Goal: Task Accomplishment & Management: Manage account settings

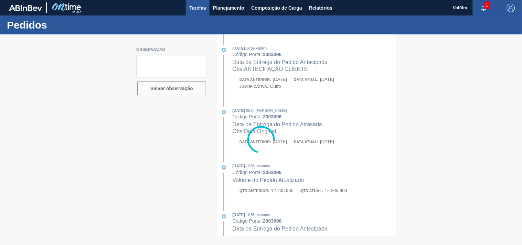
click at [191, 8] on span "Tarefas" at bounding box center [197, 8] width 17 height 8
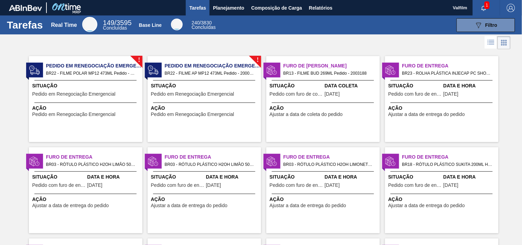
click at [177, 160] on span "Furo de Entrega" at bounding box center [213, 157] width 96 height 7
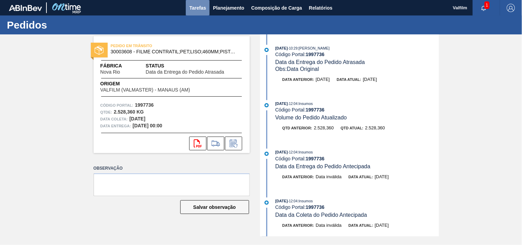
click at [197, 6] on span "Tarefas" at bounding box center [197, 8] width 17 height 8
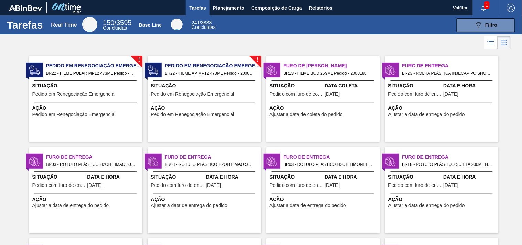
click at [420, 112] on span "Ajustar a data de entrega do pedido" at bounding box center [427, 114] width 77 height 5
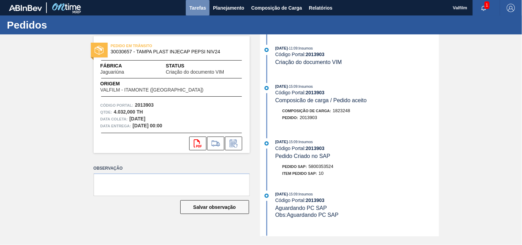
click at [204, 8] on span "Tarefas" at bounding box center [197, 8] width 17 height 8
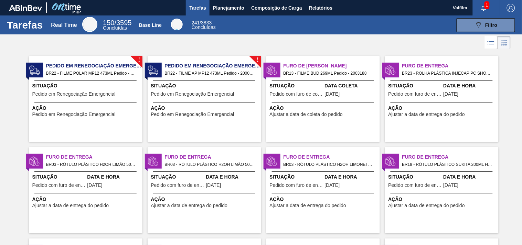
click at [117, 178] on span "Data e Hora" at bounding box center [113, 176] width 53 height 7
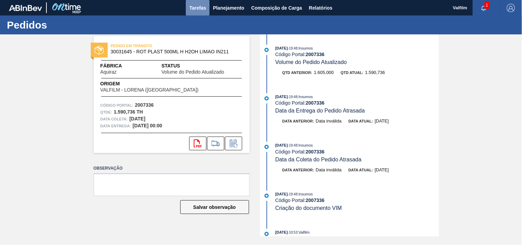
click at [196, 9] on span "Tarefas" at bounding box center [197, 8] width 17 height 8
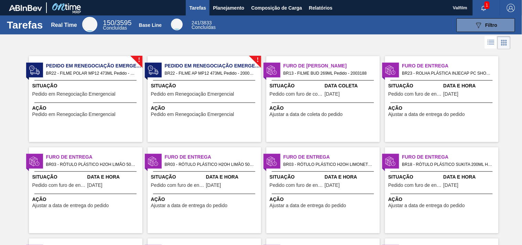
click at [200, 196] on span "Ação" at bounding box center [205, 199] width 108 height 7
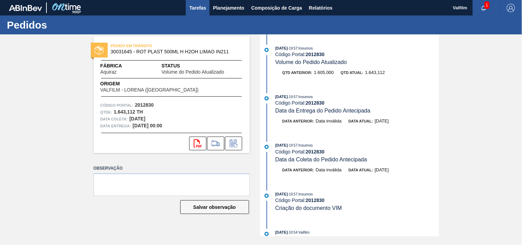
click at [198, 1] on button "Tarefas" at bounding box center [198, 7] width 24 height 15
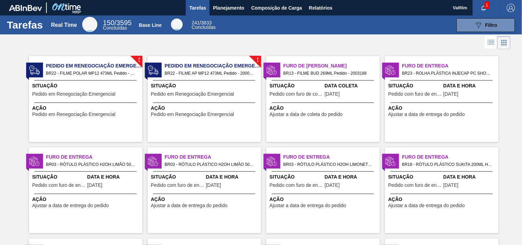
click at [349, 209] on div "Furo de Entrega BR03 - RÓTULO PLÁSTICO H2OH LIMONETO 500ML H Pedido - 2007340 S…" at bounding box center [323, 190] width 114 height 86
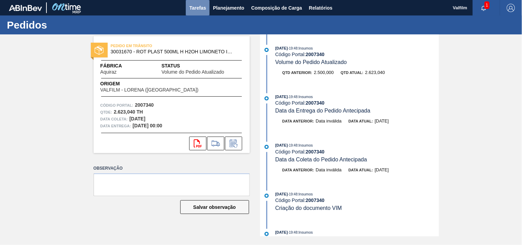
click at [201, 5] on span "Tarefas" at bounding box center [197, 8] width 17 height 8
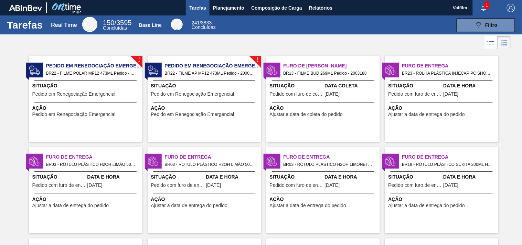
click at [422, 188] on div "Situação Pedido com furo de entrega" at bounding box center [415, 181] width 53 height 17
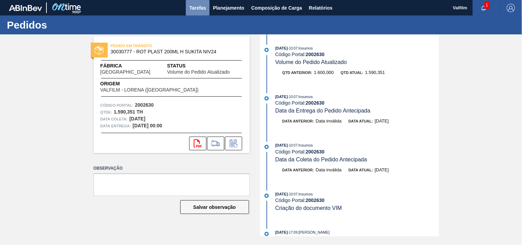
click at [194, 7] on span "Tarefas" at bounding box center [197, 8] width 17 height 8
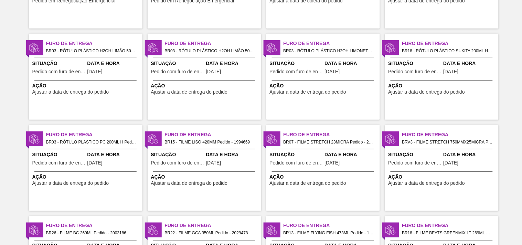
scroll to position [115, 0]
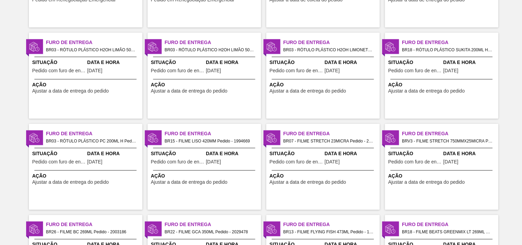
click at [85, 154] on div "Situação Pedido com furo de entrega Data e Hora 17/09/2025" at bounding box center [86, 158] width 114 height 17
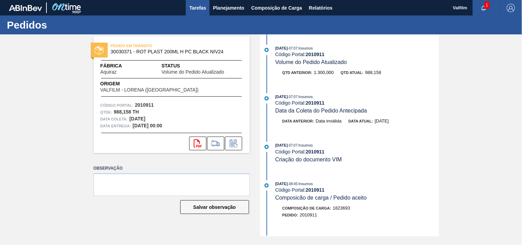
click at [200, 6] on span "Tarefas" at bounding box center [197, 8] width 17 height 8
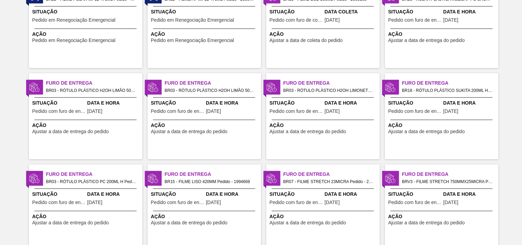
scroll to position [38, 0]
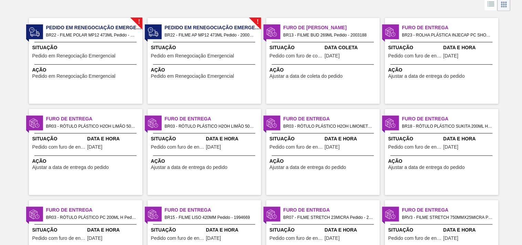
click at [183, 219] on span "BR15 - FILME LISO 420MM Pedido - 1994669" at bounding box center [210, 218] width 91 height 8
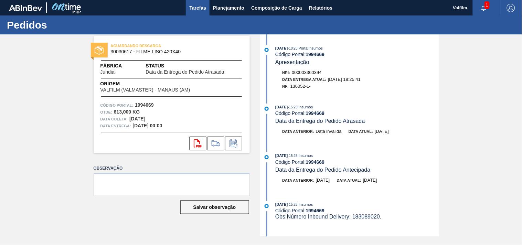
click at [200, 6] on span "Tarefas" at bounding box center [197, 8] width 17 height 8
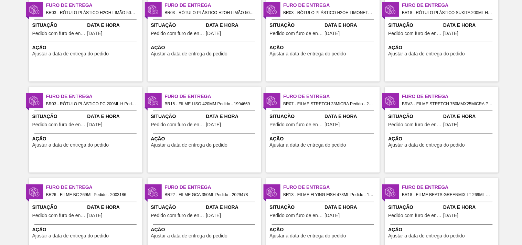
scroll to position [153, 0]
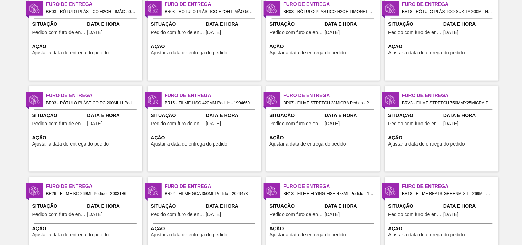
click at [295, 131] on div "Furo de Entrega BR07 - FILME STRETCH 23MICRA Pedido - 2021721 Situação Pedido c…" at bounding box center [323, 129] width 114 height 86
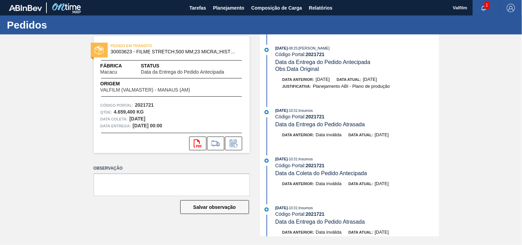
click at [319, 54] on strong "2021721" at bounding box center [315, 55] width 19 height 6
copy strong "2021721"
click at [311, 54] on strong "2021721" at bounding box center [315, 55] width 19 height 6
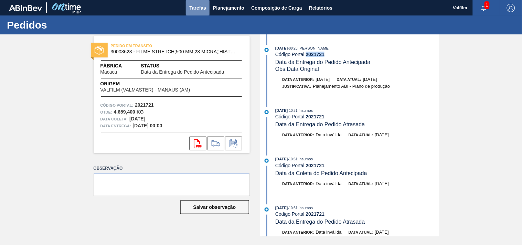
click at [196, 8] on span "Tarefas" at bounding box center [197, 8] width 17 height 8
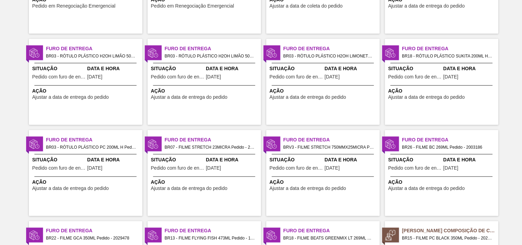
scroll to position [115, 0]
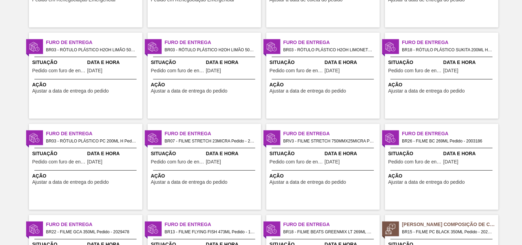
click at [319, 230] on span "BR18 - FILME BEATS GREENMIX LT 269ML Pedido - 2029112" at bounding box center [329, 233] width 91 height 8
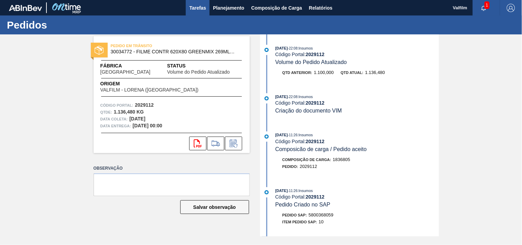
click at [198, 9] on span "Tarefas" at bounding box center [197, 8] width 17 height 8
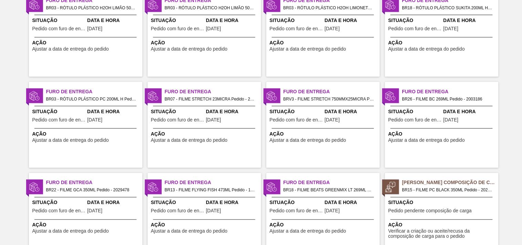
scroll to position [191, 0]
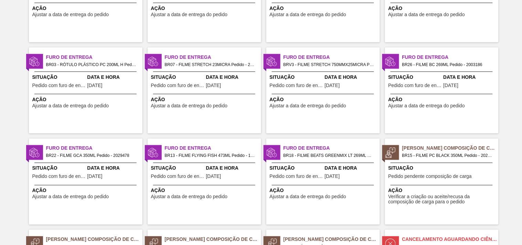
click at [220, 181] on div "Furo de Entrega BR13 - FILME FLYING FISH 473ML Pedido - 1972005 Situação Pedido…" at bounding box center [205, 182] width 114 height 86
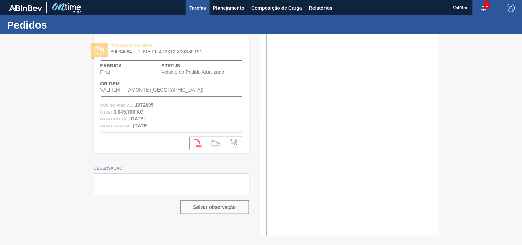
click at [194, 8] on span "Tarefas" at bounding box center [197, 8] width 17 height 8
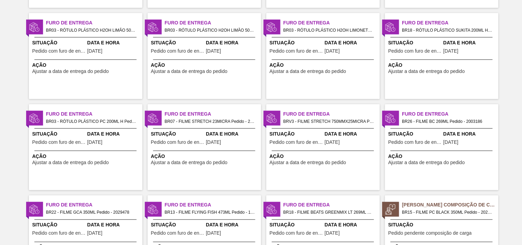
scroll to position [153, 0]
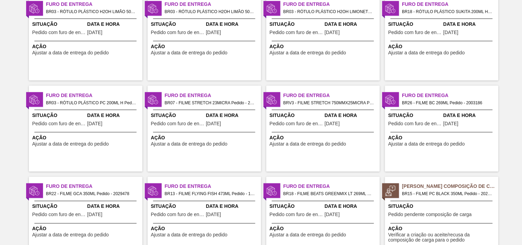
click at [100, 199] on div "Furo de Entrega BR22 - FILME GCA 350ML Pedido - 2029478 Situação Pedido com fur…" at bounding box center [86, 220] width 114 height 86
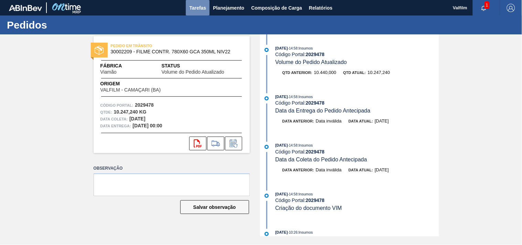
click at [204, 10] on span "Tarefas" at bounding box center [197, 8] width 17 height 8
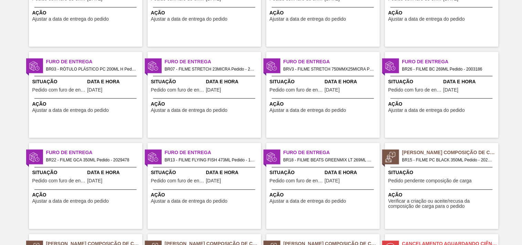
scroll to position [191, 0]
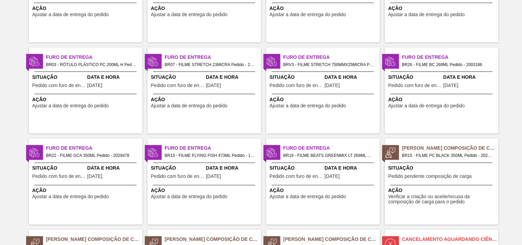
click at [449, 107] on span "Ajustar a data de entrega do pedido" at bounding box center [427, 105] width 77 height 5
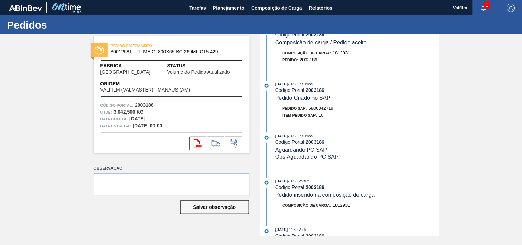
scroll to position [421, 0]
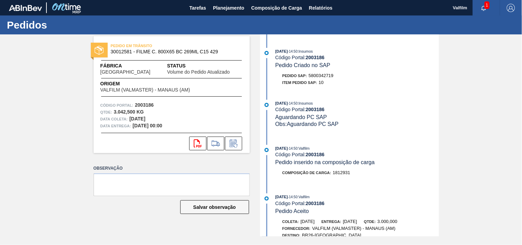
click at [224, 143] on div "svg{fill:#ff0000}" at bounding box center [172, 144] width 156 height 14
click at [233, 145] on icon at bounding box center [233, 144] width 5 height 4
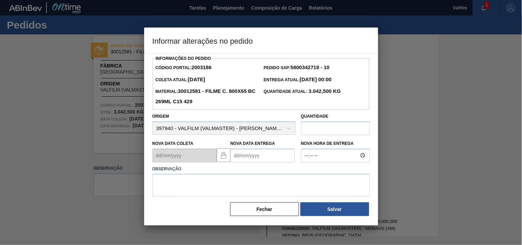
click at [245, 157] on Entrega2003186 "Nova Data Entrega" at bounding box center [263, 156] width 64 height 14
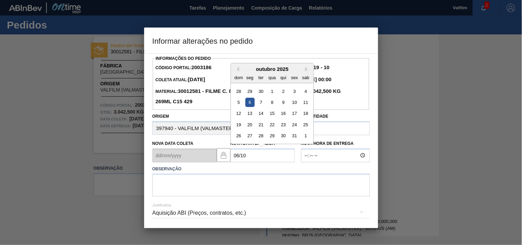
drag, startPoint x: 252, startPoint y: 101, endPoint x: 226, endPoint y: 151, distance: 56.0
click at [251, 102] on div "6" at bounding box center [249, 102] width 9 height 9
type Entrega2003186 "06/10/2025"
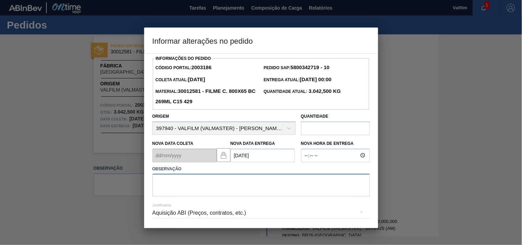
click at [188, 183] on textarea at bounding box center [261, 185] width 218 height 23
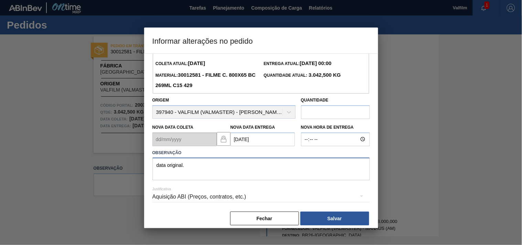
scroll to position [24, 0]
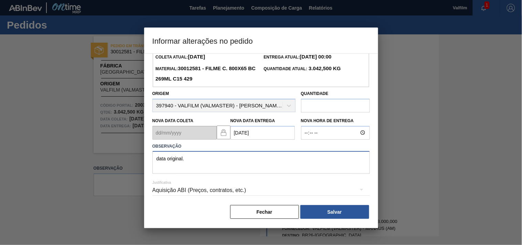
type textarea "data original."
click at [208, 191] on div "Aquisição ABI (Preços, contratos, etc.)" at bounding box center [261, 190] width 218 height 19
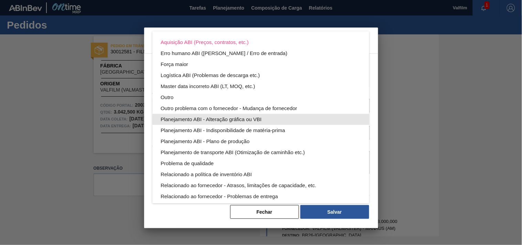
scroll to position [37, 0]
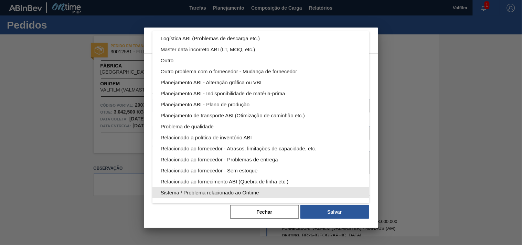
click at [207, 193] on div "Sistema / Problema relacionado ao Ontime" at bounding box center [261, 192] width 200 height 11
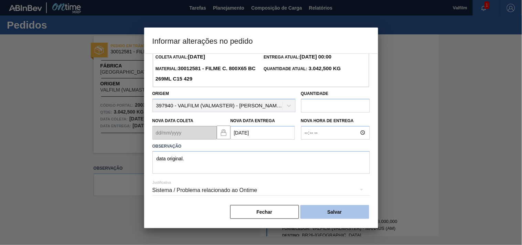
click at [324, 210] on button "Salvar" at bounding box center [334, 212] width 69 height 14
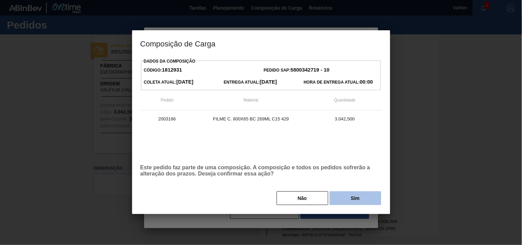
click at [358, 197] on button "Sim" at bounding box center [356, 198] width 52 height 14
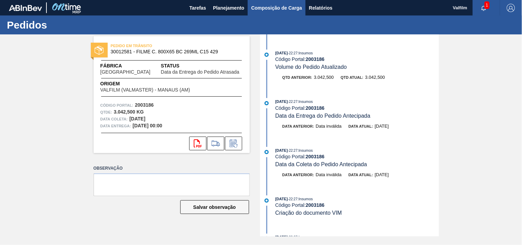
scroll to position [63, 0]
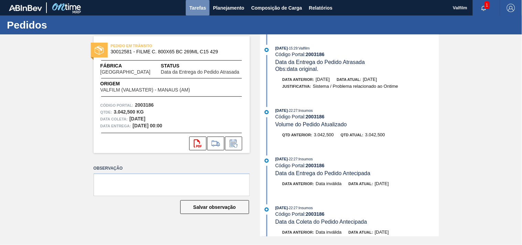
click at [196, 10] on span "Tarefas" at bounding box center [197, 8] width 17 height 8
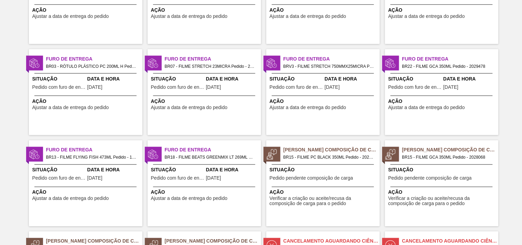
scroll to position [191, 0]
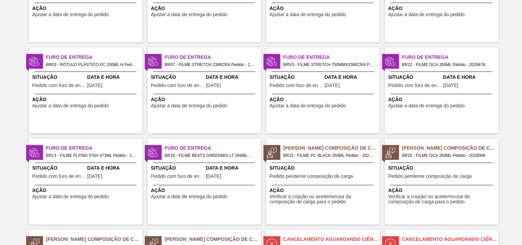
click at [336, 109] on div "Furo de Entrega BRV3 - FILME STRETCH 750MMX25MICRA Pedido - 1998317 Situação Pe…" at bounding box center [323, 91] width 114 height 86
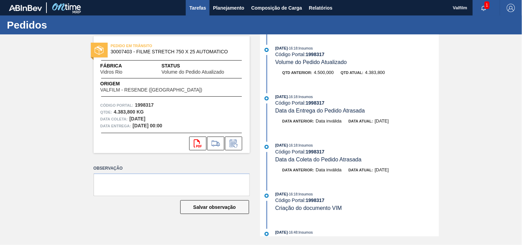
click at [198, 8] on span "Tarefas" at bounding box center [197, 8] width 17 height 8
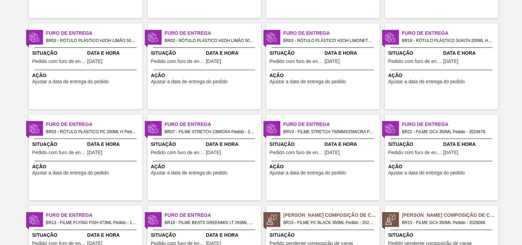
scroll to position [153, 0]
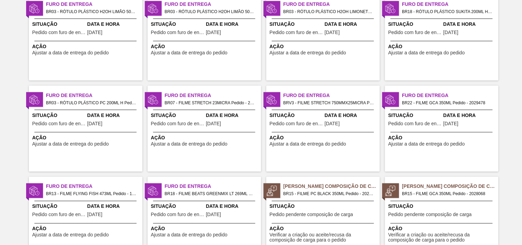
click at [433, 146] on span "Ajustar a data de entrega do pedido" at bounding box center [427, 143] width 77 height 5
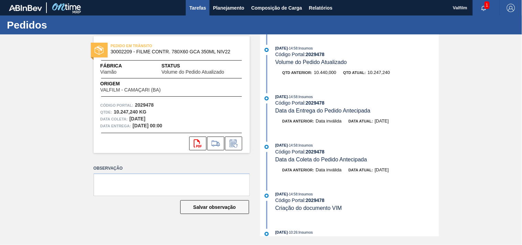
click at [201, 8] on span "Tarefas" at bounding box center [197, 8] width 17 height 8
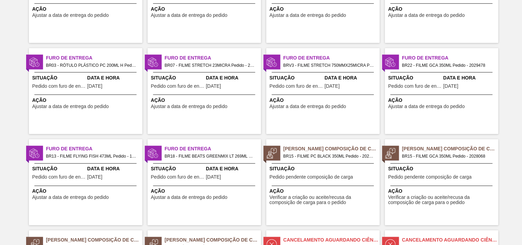
scroll to position [191, 0]
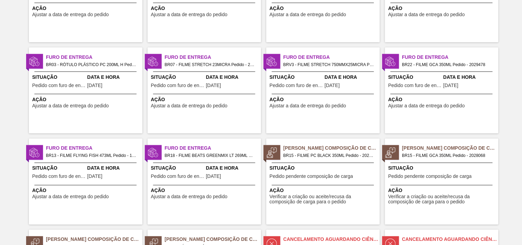
click at [201, 96] on span "Ação" at bounding box center [205, 99] width 108 height 7
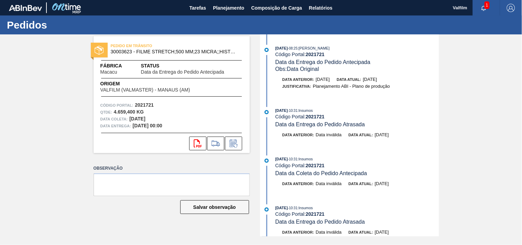
click at [312, 53] on strong "2021721" at bounding box center [315, 55] width 19 height 6
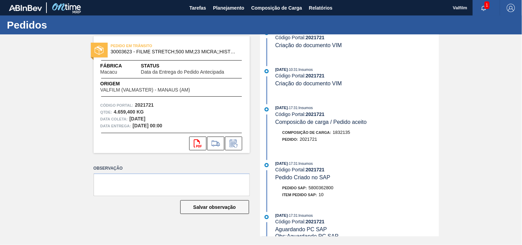
scroll to position [306, 0]
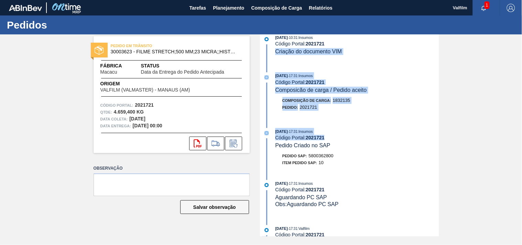
drag, startPoint x: 438, startPoint y: 145, endPoint x: 443, endPoint y: 57, distance: 87.6
click at [443, 57] on div "PEDIDO EM TRÂNSITO 30003623 - FILME STRETCH;500 MM;23 MICRA;;HISTRETCH Fábrica …" at bounding box center [261, 135] width 522 height 202
click at [359, 91] on span "Composicão de carga / Pedido aceito" at bounding box center [321, 90] width 92 height 6
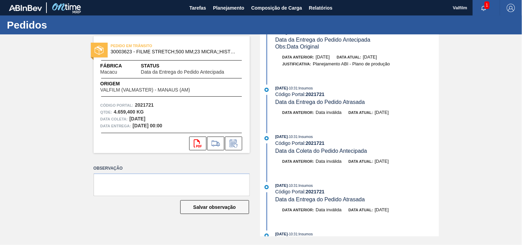
scroll to position [0, 0]
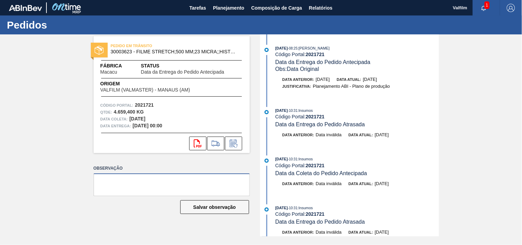
drag, startPoint x: 136, startPoint y: 184, endPoint x: 136, endPoint y: 179, distance: 4.8
click at [136, 181] on textarea at bounding box center [172, 184] width 156 height 23
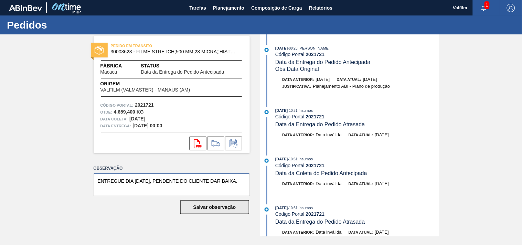
type textarea "ENTREGUE DIA 12.09.25, PENDENTE DO CLIENTE DAR BAIXA."
click at [213, 205] on button "Salvar observação" at bounding box center [214, 207] width 69 height 14
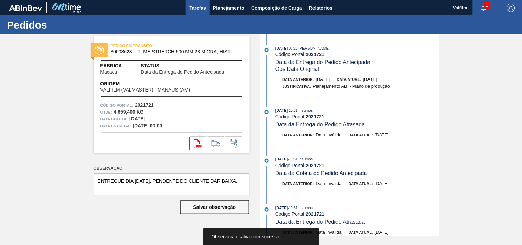
click at [191, 11] on span "Tarefas" at bounding box center [197, 8] width 17 height 8
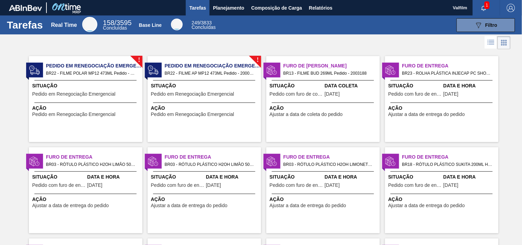
click at [285, 85] on span "Situação" at bounding box center [296, 85] width 53 height 7
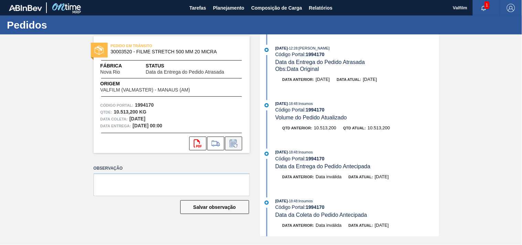
click at [236, 147] on button at bounding box center [233, 144] width 17 height 14
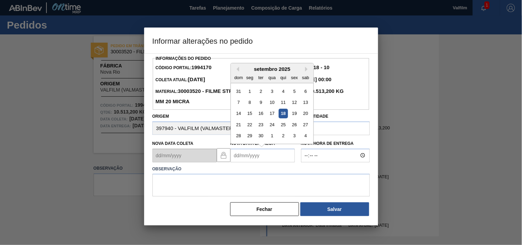
click at [236, 153] on Entrega1994170 "Nova Data Entrega" at bounding box center [263, 156] width 64 height 14
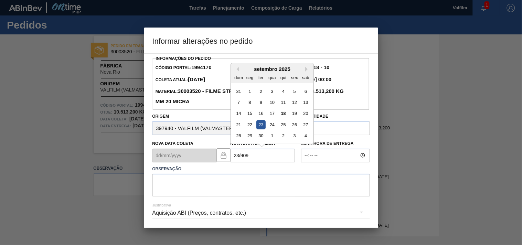
drag, startPoint x: 262, startPoint y: 126, endPoint x: 261, endPoint y: 131, distance: 5.3
click at [262, 126] on div "23" at bounding box center [260, 124] width 9 height 9
type Entrega1994170 "[DATE]"
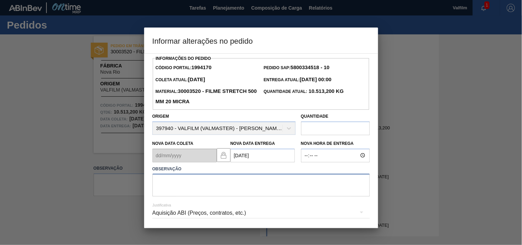
click at [228, 190] on textarea at bounding box center [261, 185] width 218 height 23
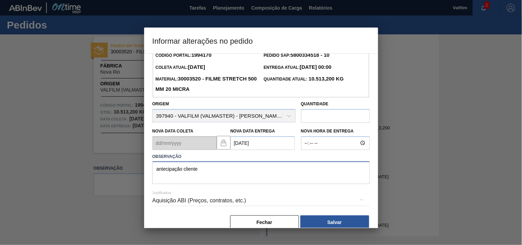
scroll to position [24, 0]
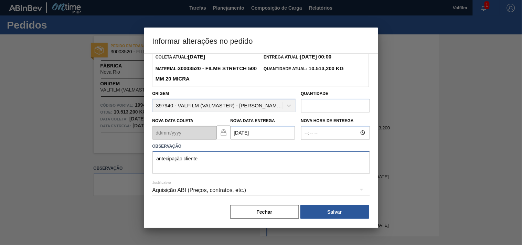
type textarea "antecipação cliente"
click at [167, 189] on div "Aquisição ABI (Preços, contratos, etc.)" at bounding box center [261, 190] width 218 height 19
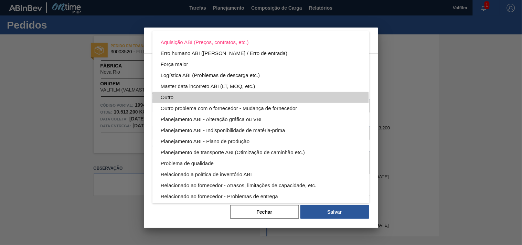
click at [166, 99] on div "Outro" at bounding box center [261, 97] width 200 height 11
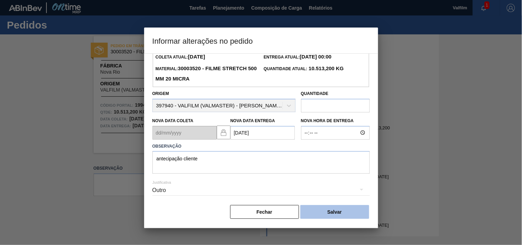
click at [319, 213] on button "Salvar" at bounding box center [334, 212] width 69 height 14
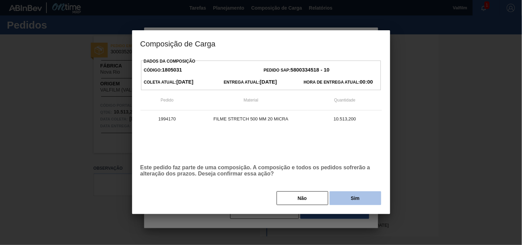
click at [338, 197] on button "Sim" at bounding box center [356, 198] width 52 height 14
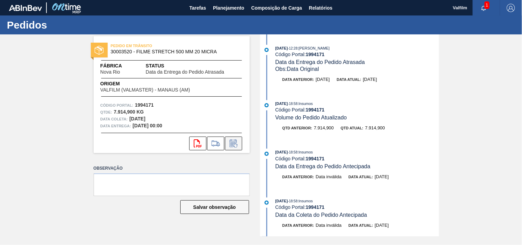
click at [236, 140] on icon at bounding box center [233, 143] width 11 height 8
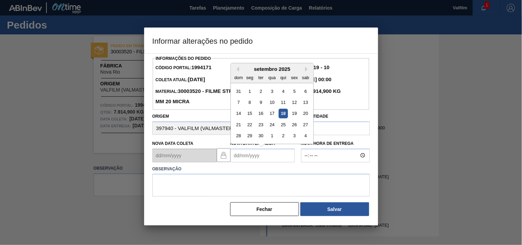
click at [261, 156] on Entrega1994171 "Nova Data Entrega" at bounding box center [263, 156] width 64 height 14
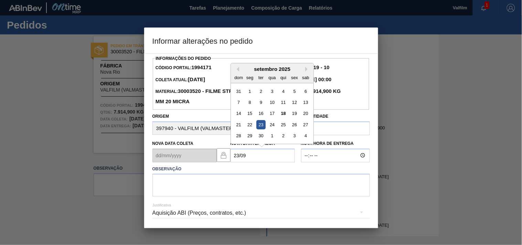
click at [262, 125] on div "23" at bounding box center [260, 124] width 9 height 9
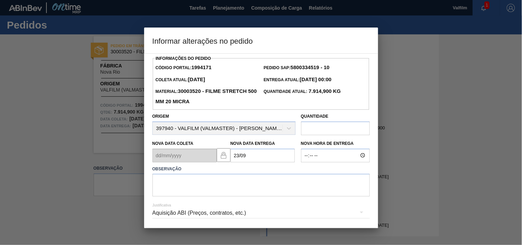
type Entrega1994171 "[DATE]"
click at [188, 183] on textarea at bounding box center [261, 185] width 218 height 23
type textarea "antecipação cliente."
click at [163, 217] on div "Aquisição ABI (Preços, contratos, etc.)" at bounding box center [261, 212] width 218 height 19
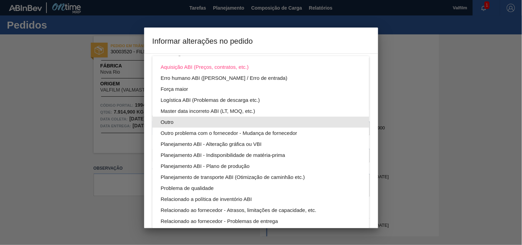
drag, startPoint x: 163, startPoint y: 121, endPoint x: 183, endPoint y: 139, distance: 27.0
click at [163, 121] on div "Outro" at bounding box center [261, 122] width 200 height 11
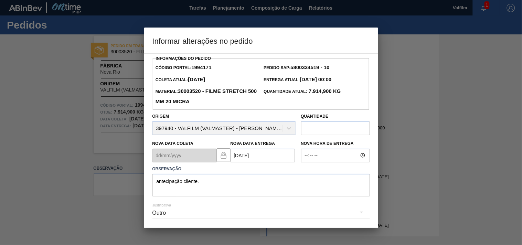
scroll to position [24, 0]
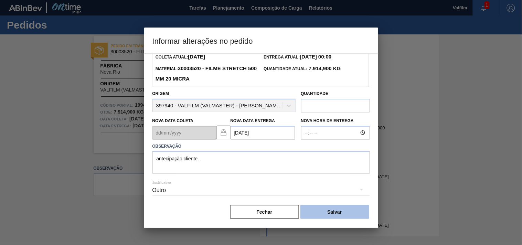
click at [340, 212] on button "Salvar" at bounding box center [334, 212] width 69 height 14
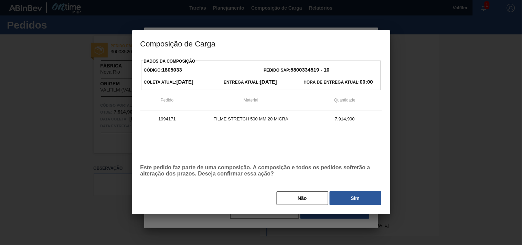
click at [368, 206] on div "Não Sim" at bounding box center [261, 198] width 242 height 15
click at [363, 201] on button "Sim" at bounding box center [356, 198] width 52 height 14
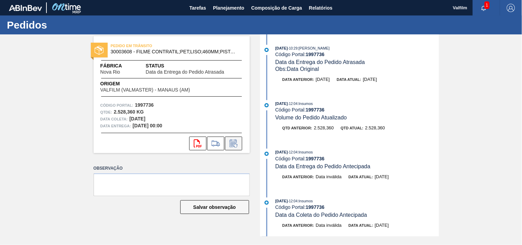
click at [234, 143] on icon at bounding box center [233, 143] width 11 height 8
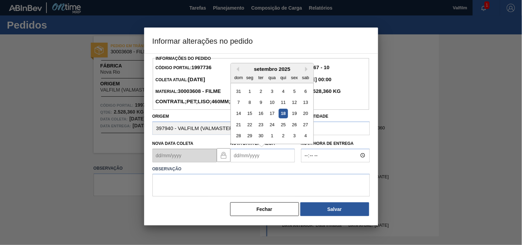
click at [241, 162] on Entrega1997736 "Nova Data Entrega" at bounding box center [263, 156] width 64 height 14
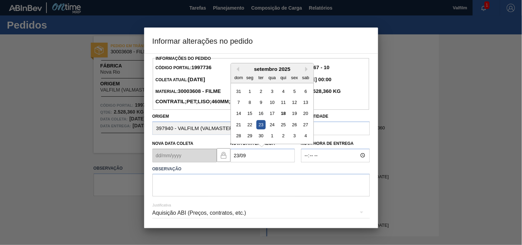
click at [260, 129] on div "23" at bounding box center [260, 124] width 9 height 9
type Entrega1997736 "[DATE]"
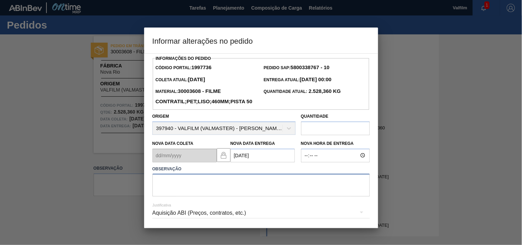
click at [181, 197] on textarea at bounding box center [261, 185] width 218 height 23
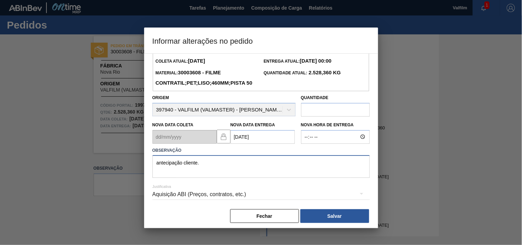
scroll to position [35, 0]
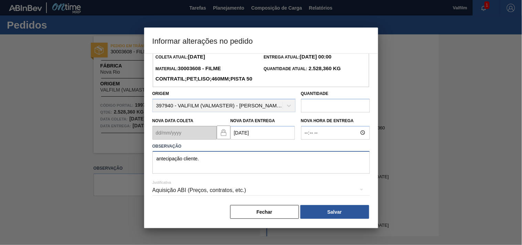
type textarea "antecipação cliente."
click at [157, 194] on div "Aquisição ABI (Preços, contratos, etc.)" at bounding box center [261, 190] width 218 height 19
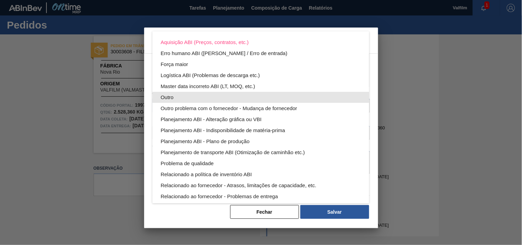
click at [164, 97] on div "Outro" at bounding box center [261, 97] width 200 height 11
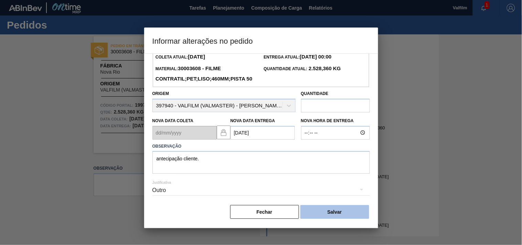
click at [327, 212] on button "Salvar" at bounding box center [334, 212] width 69 height 14
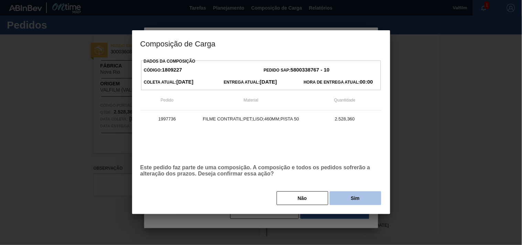
click at [353, 201] on button "Sim" at bounding box center [356, 198] width 52 height 14
